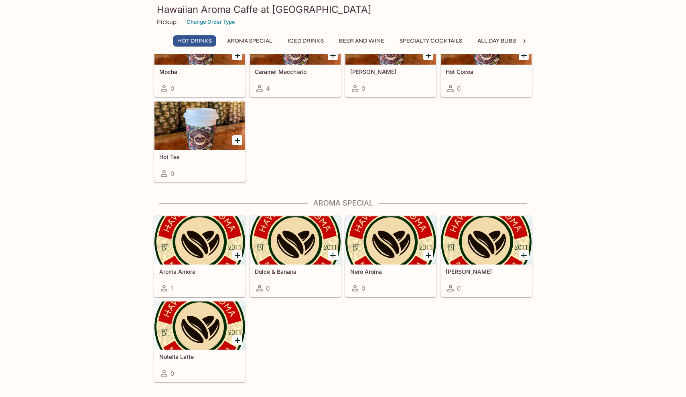
scroll to position [325, 0]
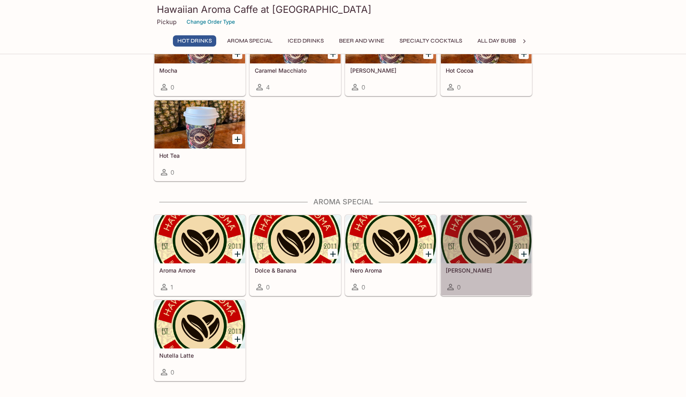
click at [492, 237] on div at bounding box center [486, 239] width 91 height 48
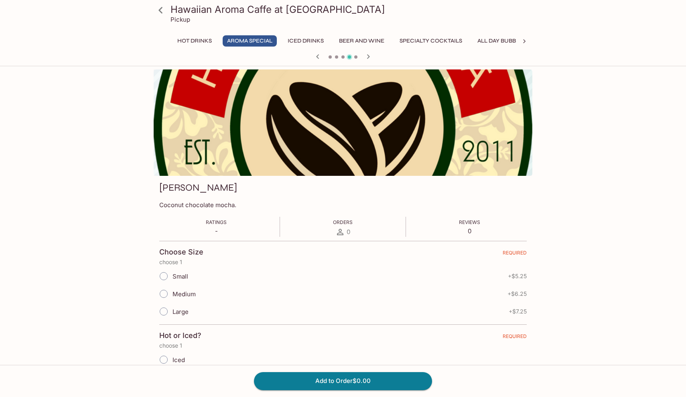
scroll to position [5, 0]
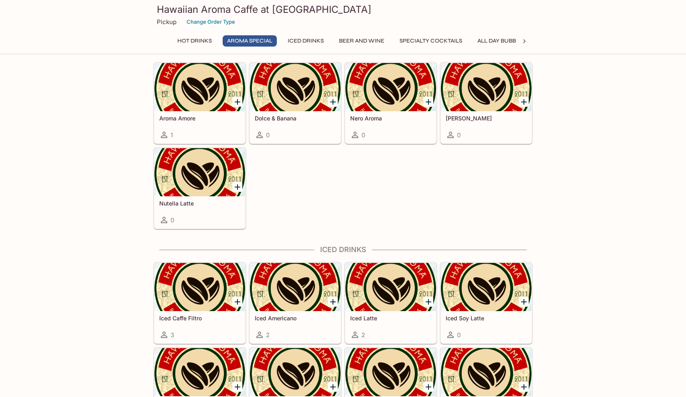
scroll to position [486, 0]
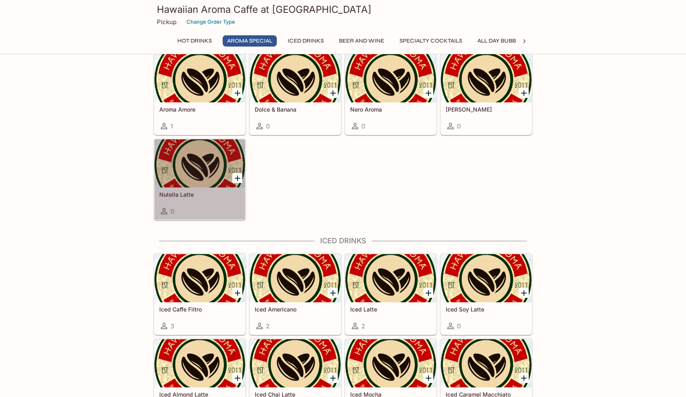
click at [195, 165] on div at bounding box center [200, 163] width 91 height 48
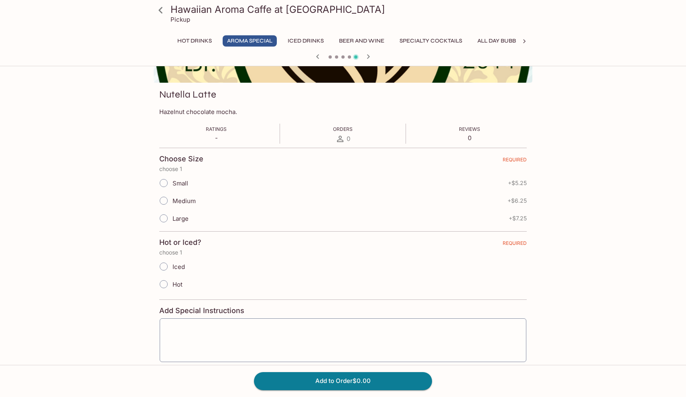
scroll to position [118, 0]
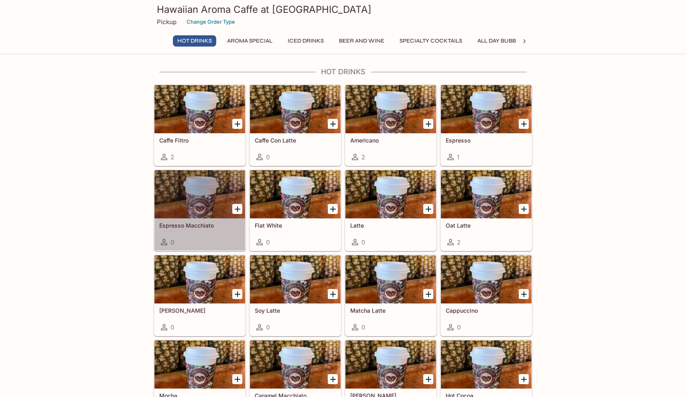
click at [196, 204] on div at bounding box center [200, 194] width 91 height 48
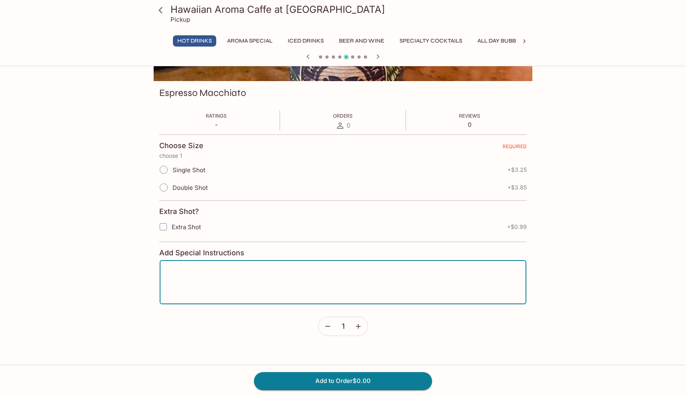
click at [220, 282] on textarea at bounding box center [343, 282] width 356 height 30
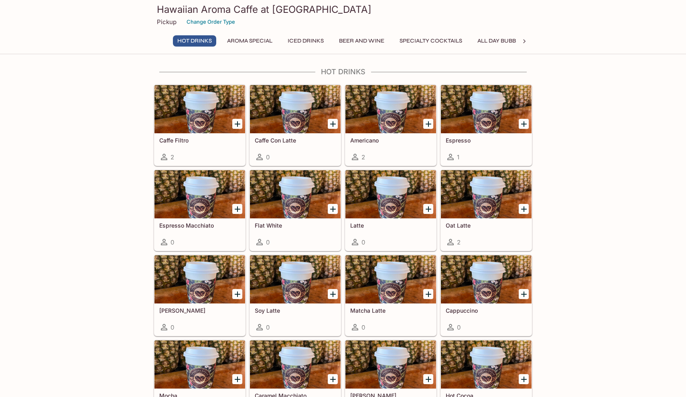
click at [509, 43] on button "All Day Bubbly" at bounding box center [500, 40] width 54 height 11
